Goal: Task Accomplishment & Management: Manage account settings

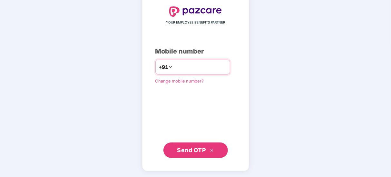
type input "**********"
click at [192, 157] on div "Send OTP" at bounding box center [195, 150] width 81 height 15
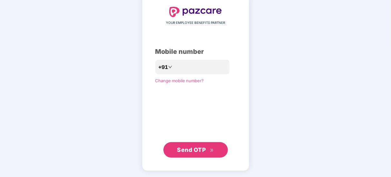
click at [194, 150] on span "Send OTP" at bounding box center [191, 149] width 29 height 7
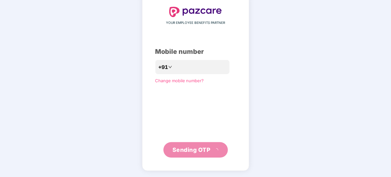
scroll to position [33, 0]
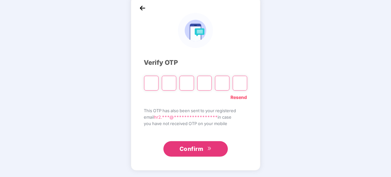
type input "*"
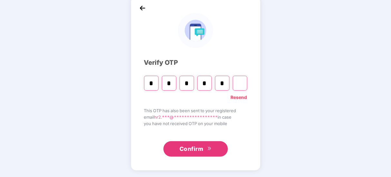
type input "*"
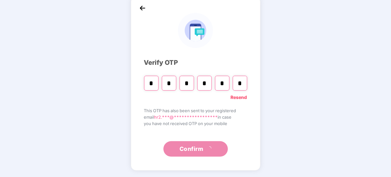
scroll to position [0, 0]
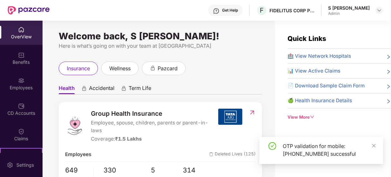
click at [14, 108] on div "CD Accounts" at bounding box center [21, 109] width 43 height 24
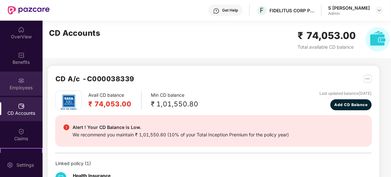
click at [15, 82] on div "Employees" at bounding box center [21, 84] width 43 height 24
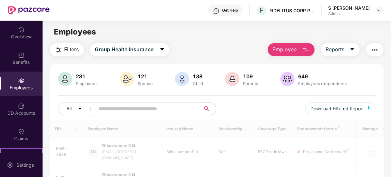
click at [121, 108] on input "text" at bounding box center [145, 109] width 93 height 10
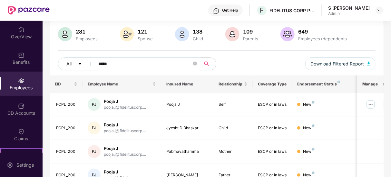
scroll to position [45, 0]
type input "*"
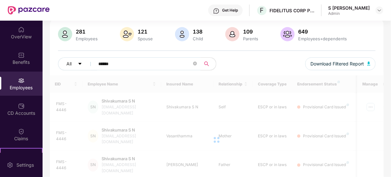
scroll to position [31, 0]
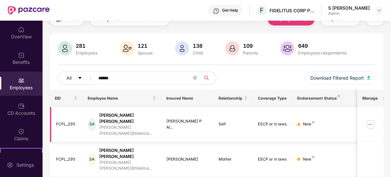
type input "******"
click at [371, 119] on img at bounding box center [370, 124] width 10 height 10
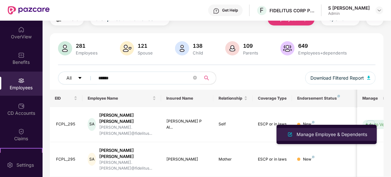
click at [348, 134] on div "Manage Employee & Dependents" at bounding box center [331, 134] width 73 height 7
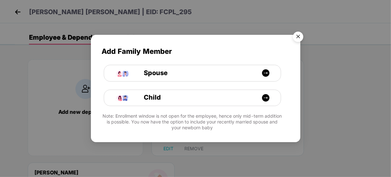
scroll to position [98, 0]
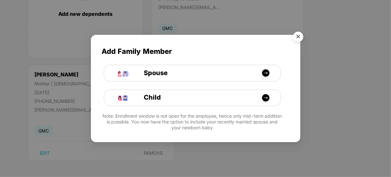
click at [296, 33] on img "Close" at bounding box center [298, 38] width 18 height 18
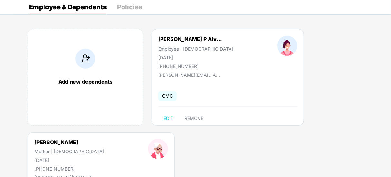
scroll to position [28, 0]
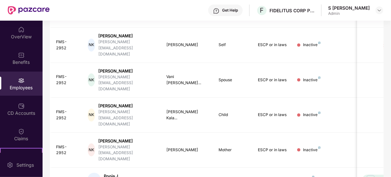
scroll to position [218, 0]
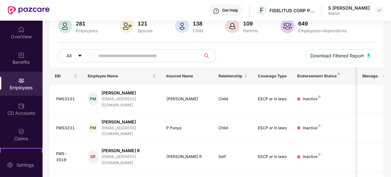
scroll to position [0, 0]
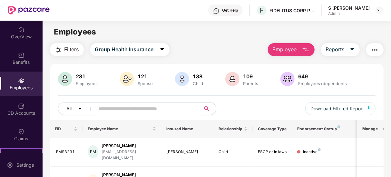
click at [130, 106] on input "text" at bounding box center [145, 109] width 93 height 10
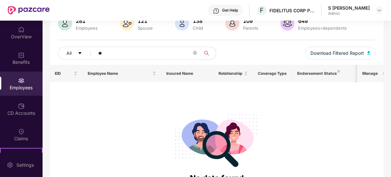
scroll to position [56, 0]
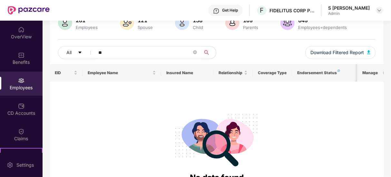
type input "*"
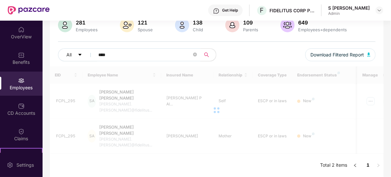
scroll to position [31, 0]
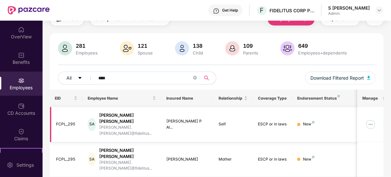
type input "****"
click at [369, 121] on img at bounding box center [370, 124] width 10 height 10
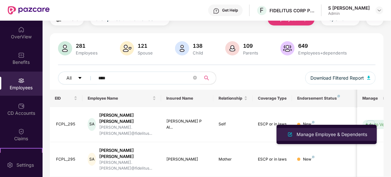
click at [346, 131] on div "Manage Employee & Dependents" at bounding box center [331, 134] width 73 height 7
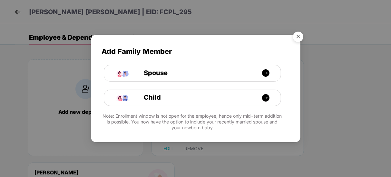
click at [298, 39] on img "Close" at bounding box center [298, 38] width 18 height 18
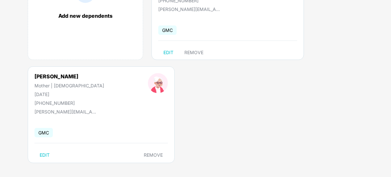
scroll to position [98, 0]
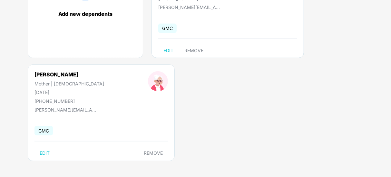
click at [241, 119] on div "Add new dependents [PERSON_NAME] P Alv... Employee | [DEMOGRAPHIC_DATA] [DATE] …" at bounding box center [203, 65] width 376 height 226
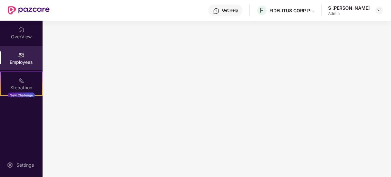
scroll to position [0, 0]
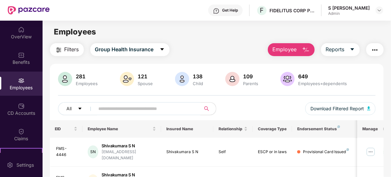
drag, startPoint x: 109, startPoint y: 104, endPoint x: 122, endPoint y: 106, distance: 13.6
click at [109, 104] on input "text" at bounding box center [145, 109] width 93 height 10
type input "****"
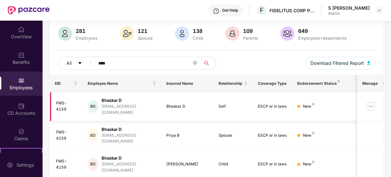
scroll to position [62, 0]
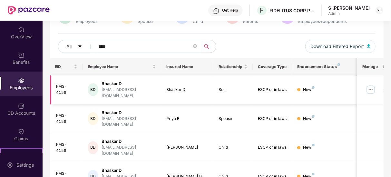
click at [366, 85] on td at bounding box center [370, 89] width 26 height 29
click at [371, 87] on img at bounding box center [370, 89] width 10 height 10
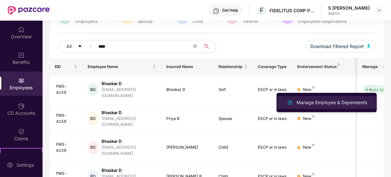
click at [328, 101] on div "Manage Employee & Dependents" at bounding box center [331, 102] width 73 height 7
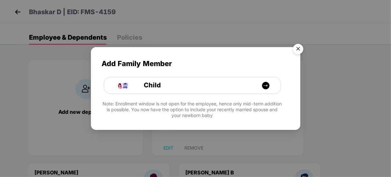
click at [302, 49] on img "Close" at bounding box center [298, 50] width 18 height 18
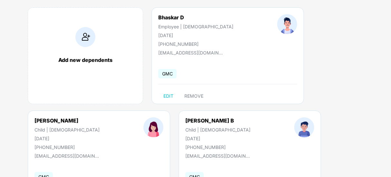
scroll to position [0, 0]
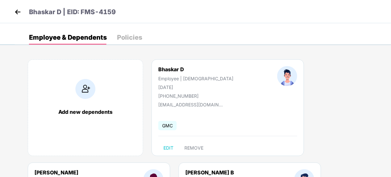
click at [21, 15] on img at bounding box center [18, 12] width 10 height 10
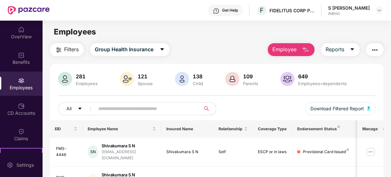
click at [221, 35] on div "Employees" at bounding box center [217, 32] width 348 height 12
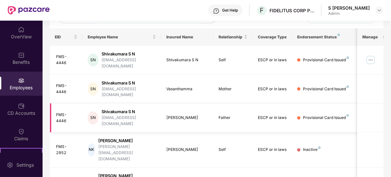
scroll to position [94, 0]
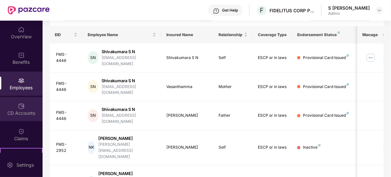
click at [21, 110] on div "CD Accounts" at bounding box center [21, 113] width 43 height 6
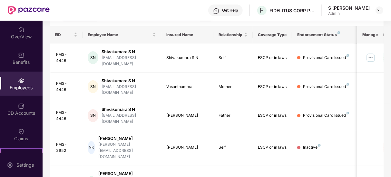
scroll to position [31, 0]
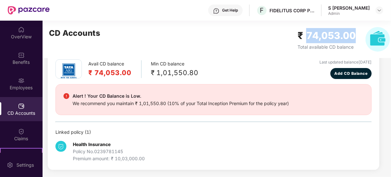
drag, startPoint x: 305, startPoint y: 36, endPoint x: 353, endPoint y: 42, distance: 48.7
click at [353, 42] on h2 "₹ 74,053.00" at bounding box center [326, 35] width 58 height 15
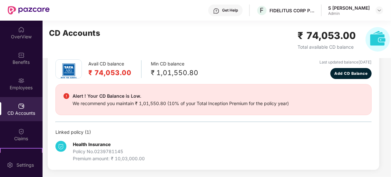
click at [253, 50] on div "CD Accounts ₹ 74,053.00 Total available CD balance" at bounding box center [220, 39] width 354 height 37
drag, startPoint x: 115, startPoint y: 159, endPoint x: 147, endPoint y: 158, distance: 32.2
click at [147, 158] on div "Health Insurance Policy No. 0239781145 Premium amount: ₹ 10,03,000.00" at bounding box center [107, 151] width 105 height 21
click at [188, 155] on div "Health Insurance Policy No. 0239781145 Premium amount: ₹ 10,03,000.00" at bounding box center [213, 149] width 316 height 26
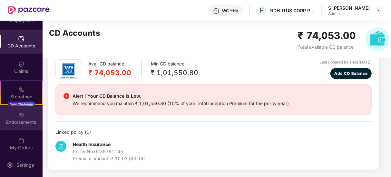
scroll to position [71, 0]
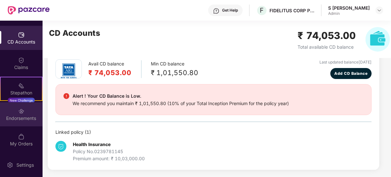
click at [25, 115] on div "Endorsements" at bounding box center [21, 118] width 43 height 6
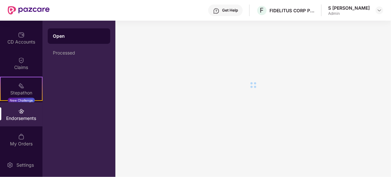
scroll to position [0, 0]
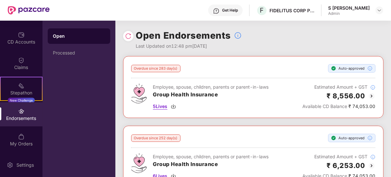
click at [154, 108] on span "5 Lives" at bounding box center [160, 106] width 15 height 7
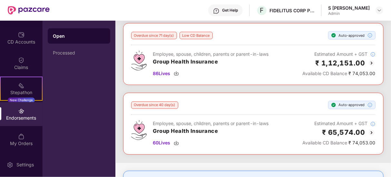
scroll to position [568, 0]
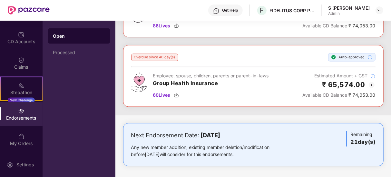
drag, startPoint x: 199, startPoint y: 131, endPoint x: 257, endPoint y: 130, distance: 57.4
click at [257, 131] on div "Next Endorsement Date: [DATE]" at bounding box center [210, 135] width 159 height 9
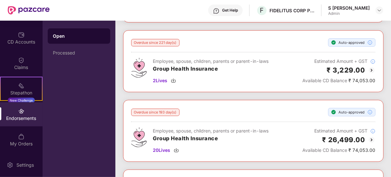
scroll to position [0, 0]
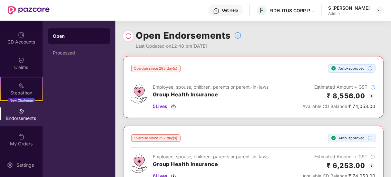
click at [128, 34] on img at bounding box center [128, 36] width 6 height 6
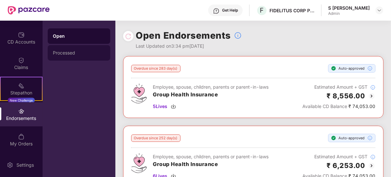
click at [74, 52] on div "Processed" at bounding box center [79, 52] width 52 height 5
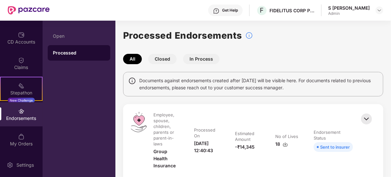
drag, startPoint x: 168, startPoint y: 60, endPoint x: 204, endPoint y: 61, distance: 36.1
click at [168, 60] on button "Closed" at bounding box center [162, 59] width 28 height 10
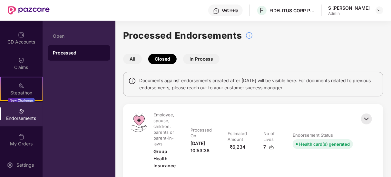
click at [204, 61] on button "In Process" at bounding box center [201, 59] width 36 height 10
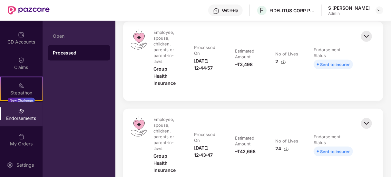
scroll to position [430, 0]
